Goal: Navigation & Orientation: Find specific page/section

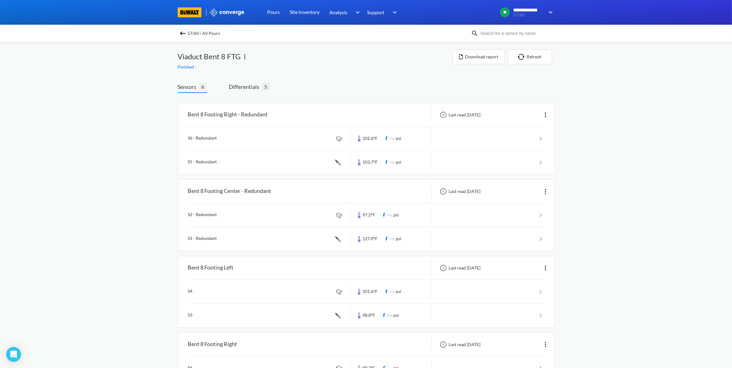
click at [184, 32] on img at bounding box center [182, 33] width 7 height 7
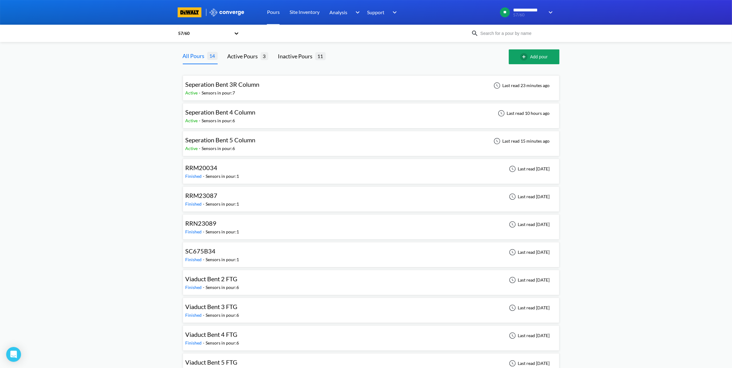
click at [232, 143] on span "Seperation Bent 5 Column" at bounding box center [221, 139] width 70 height 7
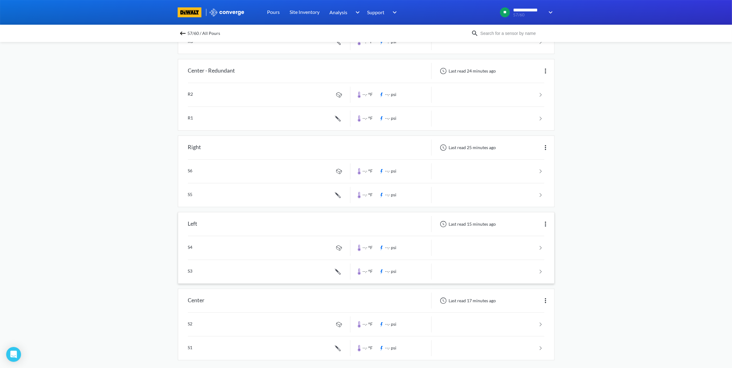
scroll to position [203, 0]
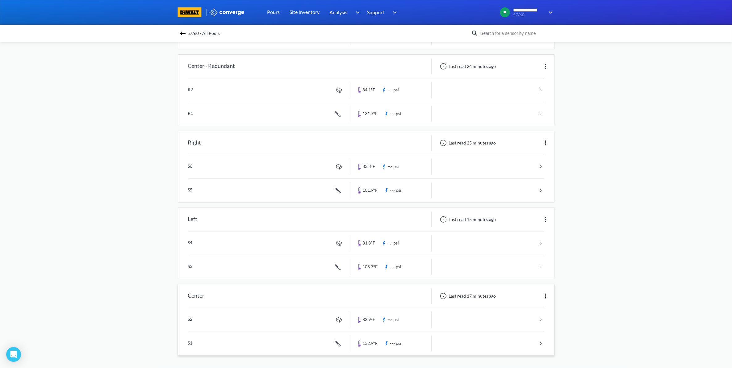
click at [488, 320] on link at bounding box center [366, 319] width 356 height 23
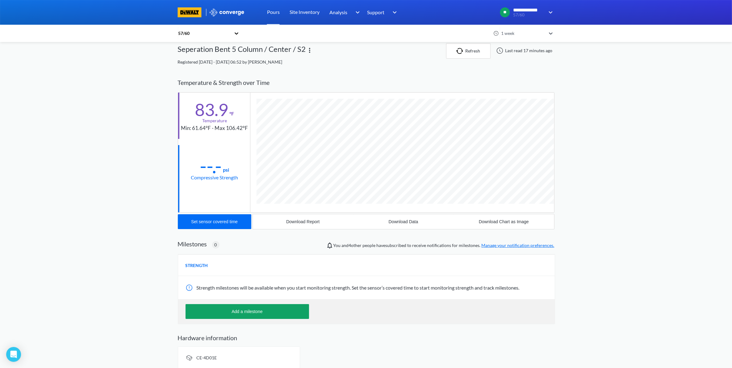
scroll to position [13, 0]
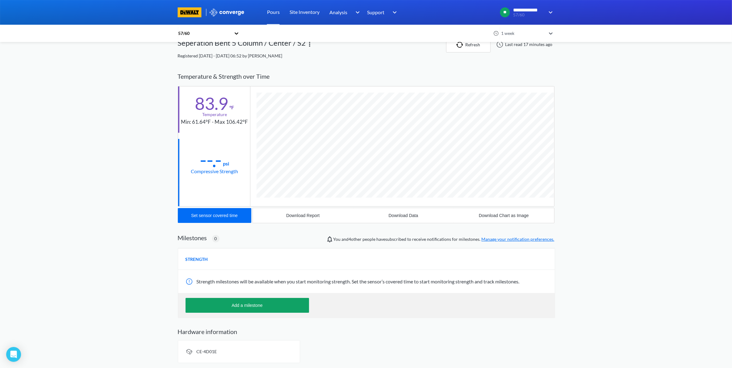
click at [194, 33] on div "57/60" at bounding box center [204, 33] width 53 height 7
click at [227, 51] on div "57/60" at bounding box center [209, 50] width 62 height 12
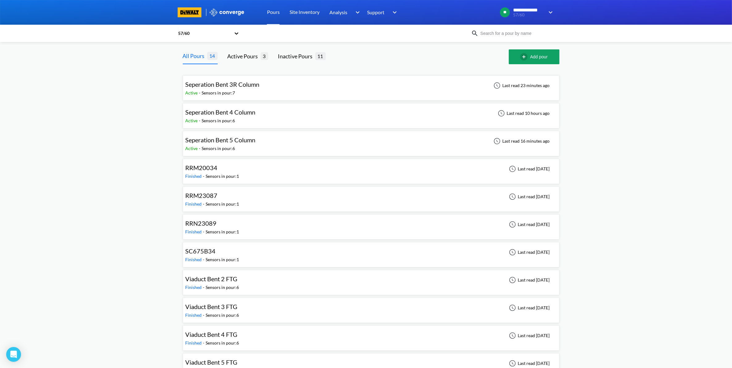
click at [246, 144] on div "Seperation Bent 5 Column" at bounding box center [221, 140] width 70 height 10
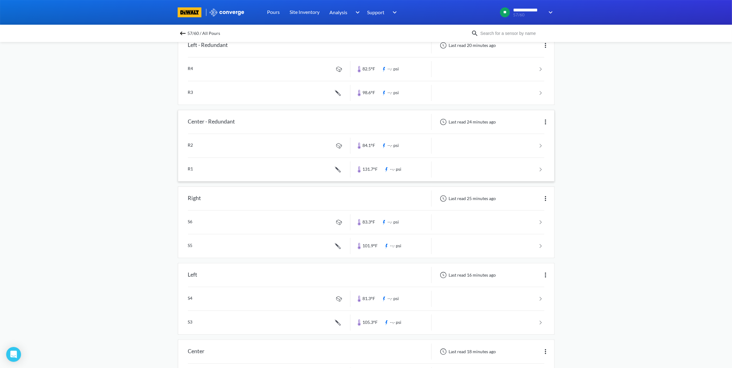
scroll to position [203, 0]
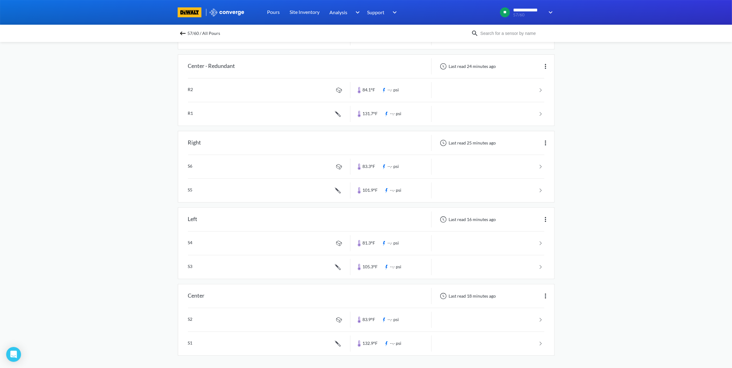
click at [505, 342] on link at bounding box center [366, 343] width 356 height 23
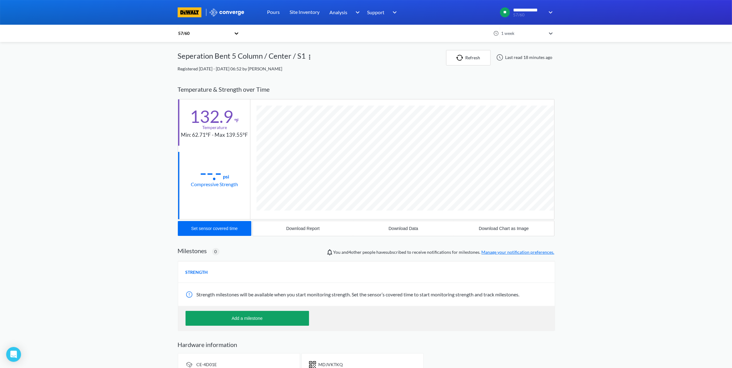
scroll to position [338, 377]
drag, startPoint x: 303, startPoint y: 56, endPoint x: 308, endPoint y: 59, distance: 6.0
click at [308, 59] on div "Seperation Bent 5 Column / Center / S1" at bounding box center [312, 57] width 268 height 15
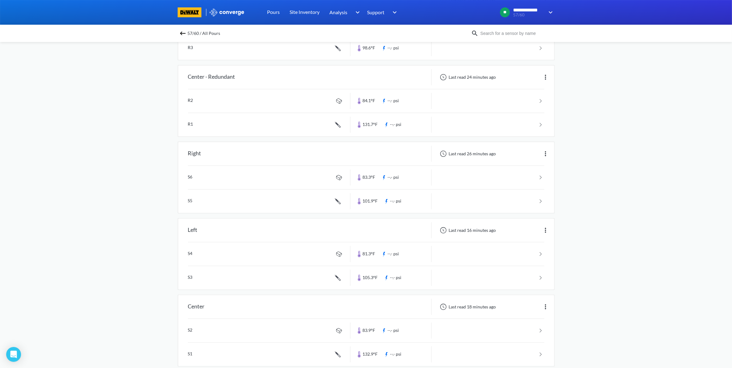
scroll to position [203, 0]
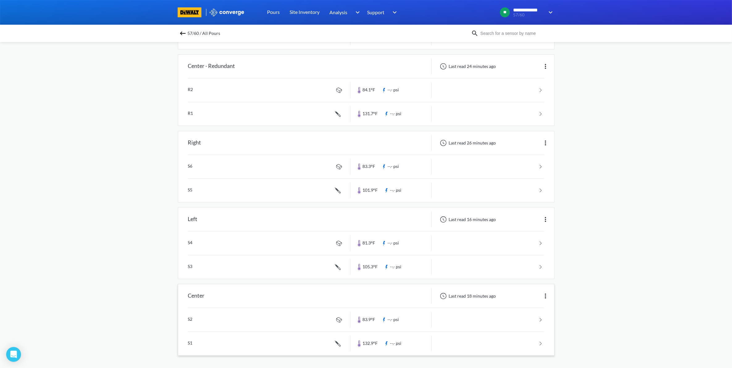
click at [513, 317] on link at bounding box center [366, 319] width 356 height 23
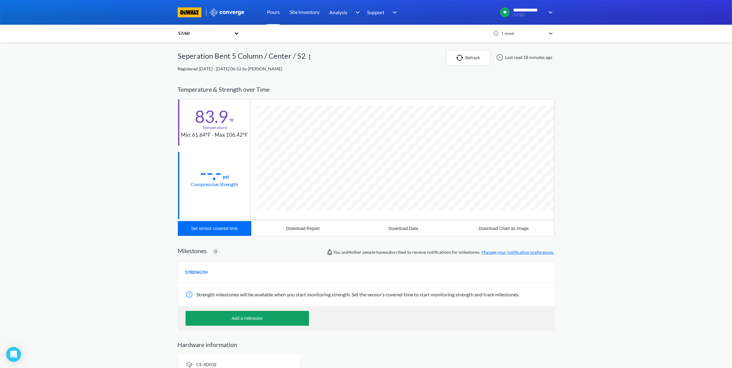
scroll to position [326, 377]
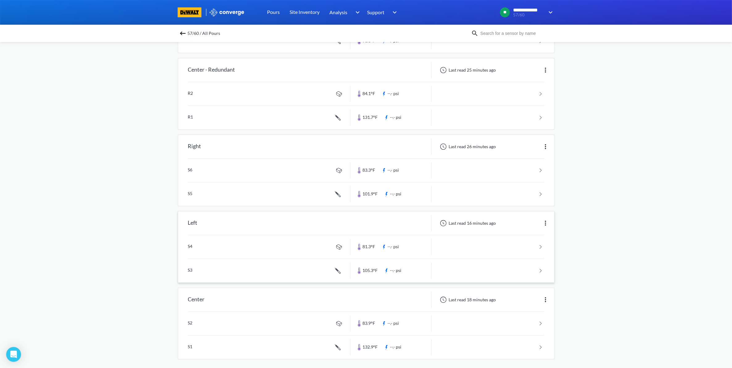
scroll to position [203, 0]
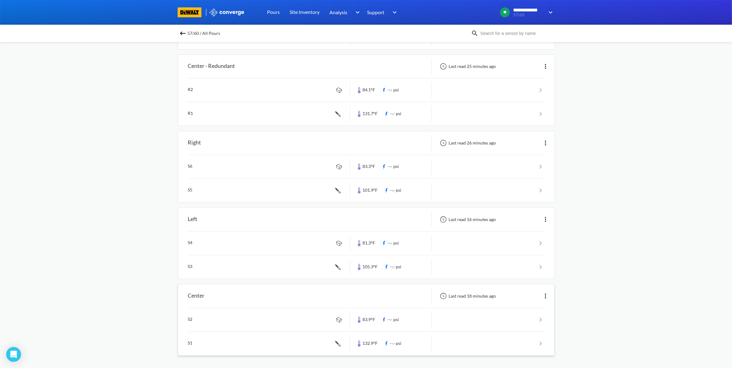
click at [486, 346] on link at bounding box center [366, 343] width 356 height 23
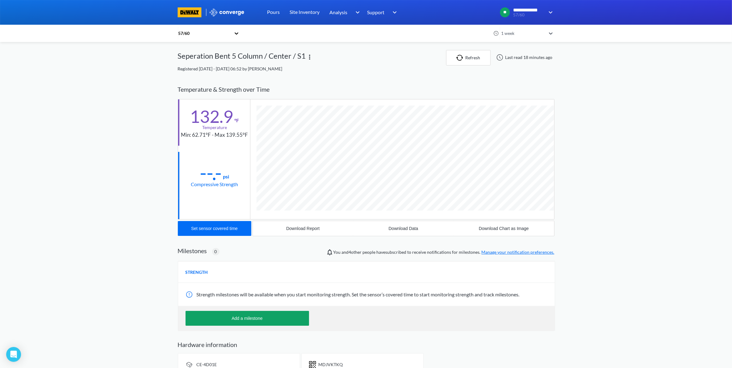
scroll to position [338, 377]
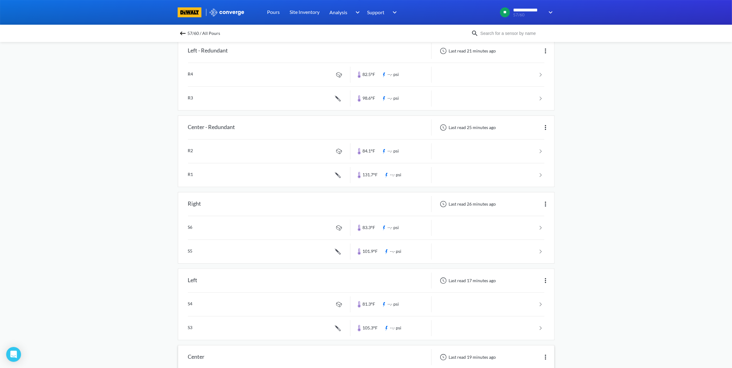
scroll to position [203, 0]
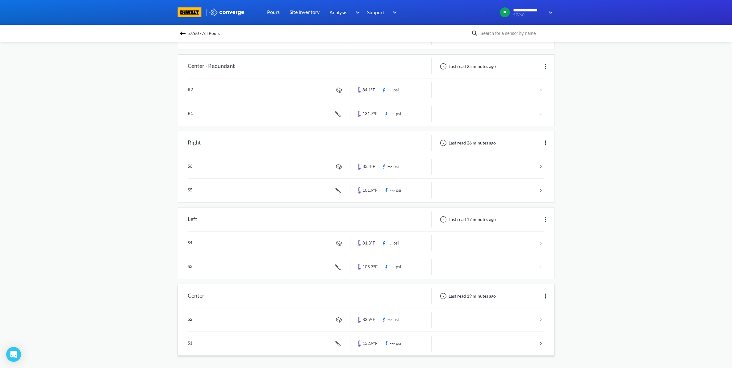
click at [519, 317] on link at bounding box center [366, 319] width 356 height 23
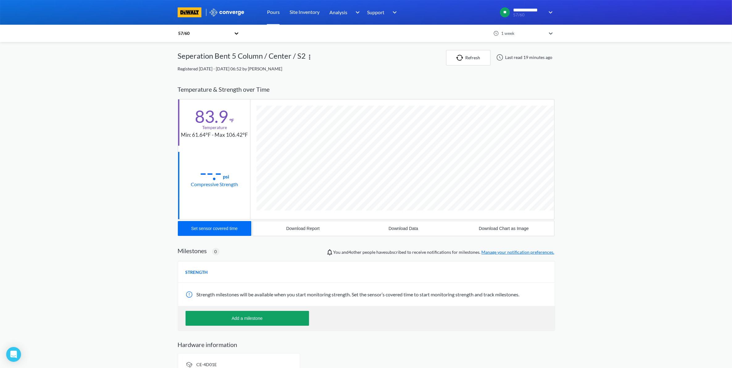
scroll to position [326, 377]
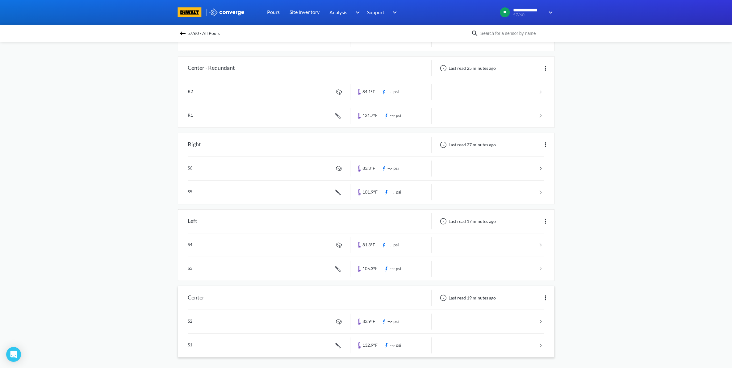
scroll to position [203, 0]
click at [509, 348] on link at bounding box center [366, 343] width 356 height 23
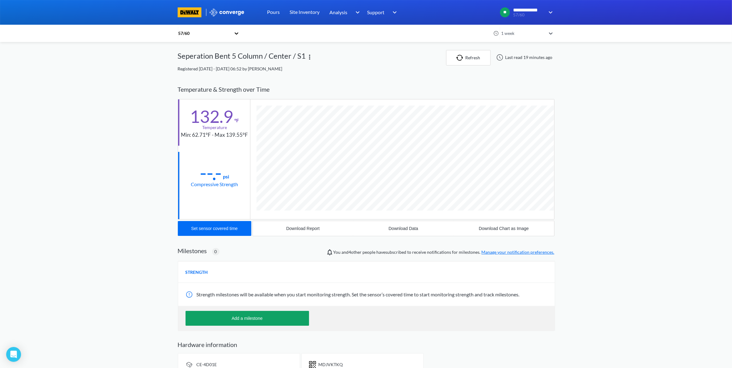
scroll to position [338, 377]
